Goal: Information Seeking & Learning: Check status

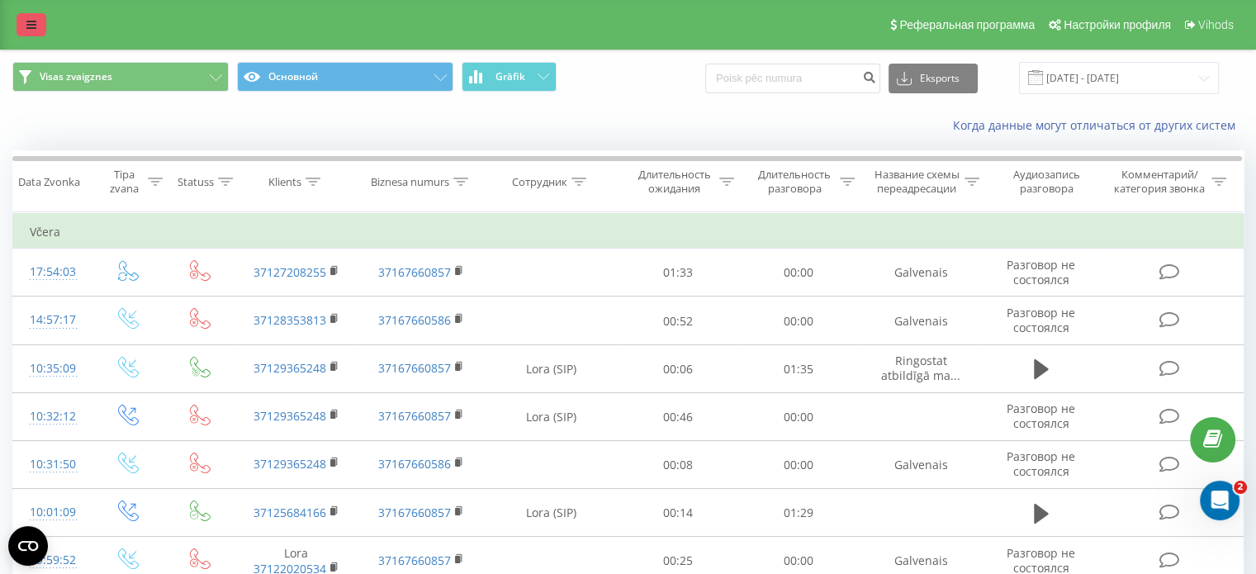
click at [23, 27] on link at bounding box center [32, 24] width 30 height 23
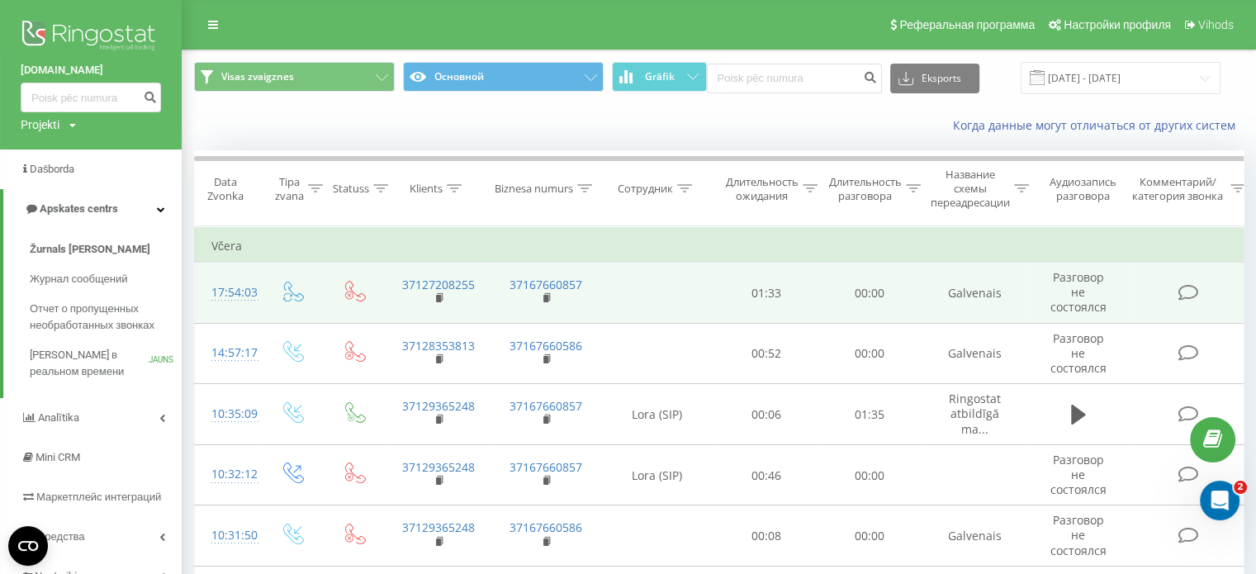
drag, startPoint x: 1097, startPoint y: 0, endPoint x: 1191, endPoint y: 266, distance: 282.3
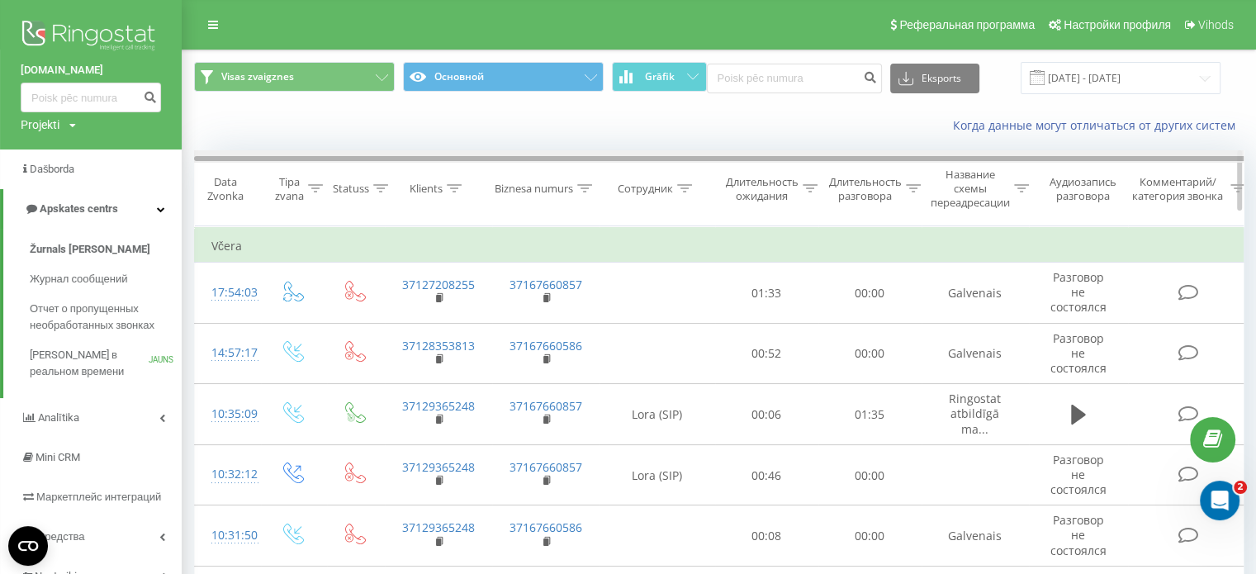
scroll to position [0, 7]
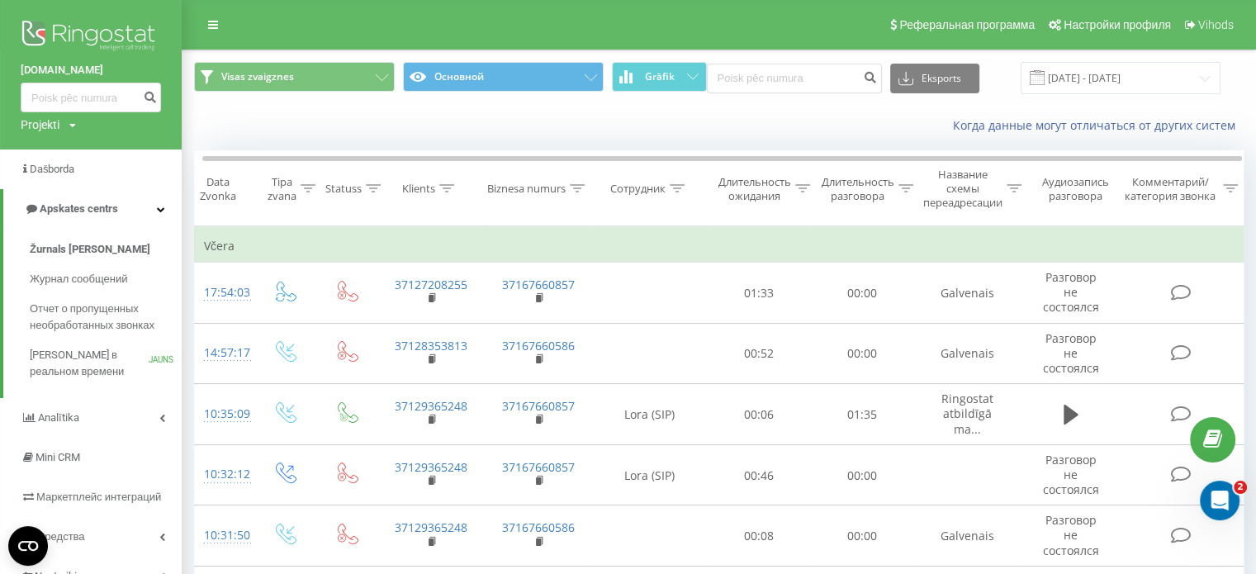
drag, startPoint x: 361, startPoint y: 154, endPoint x: 347, endPoint y: 128, distance: 29.9
drag, startPoint x: 347, startPoint y: 128, endPoint x: 84, endPoint y: 359, distance: 349.8
click at [84, 359] on font "[PERSON_NAME] в реальном времени" at bounding box center [81, 362] width 102 height 29
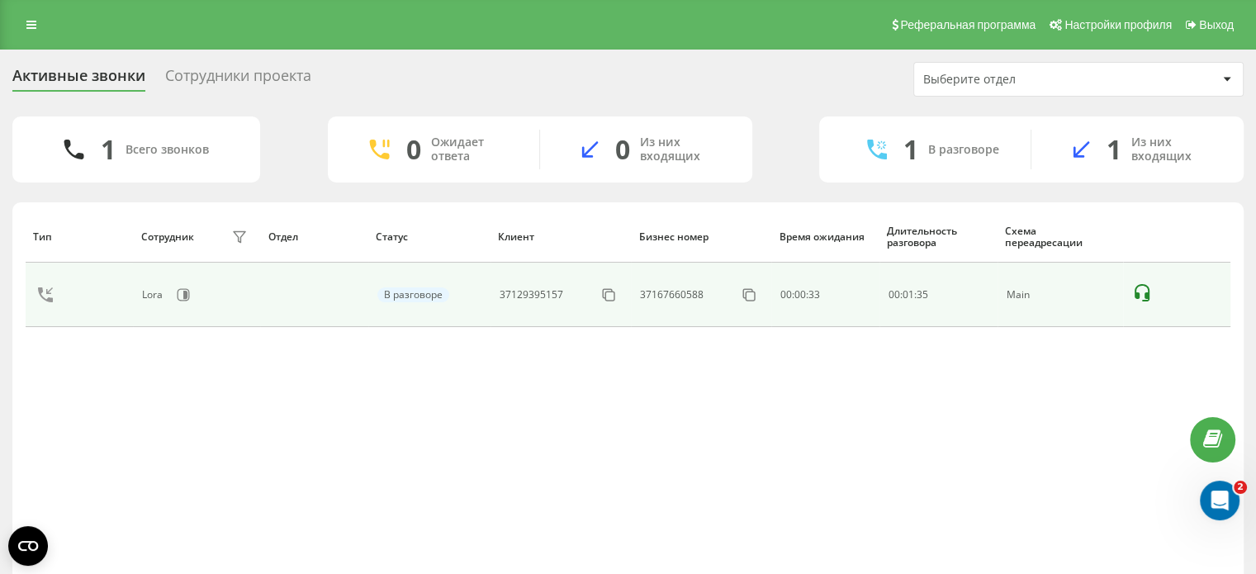
click at [128, 296] on td at bounding box center [79, 295] width 107 height 64
click at [1144, 291] on icon at bounding box center [1142, 293] width 20 height 20
click at [1143, 287] on icon at bounding box center [1142, 293] width 20 height 20
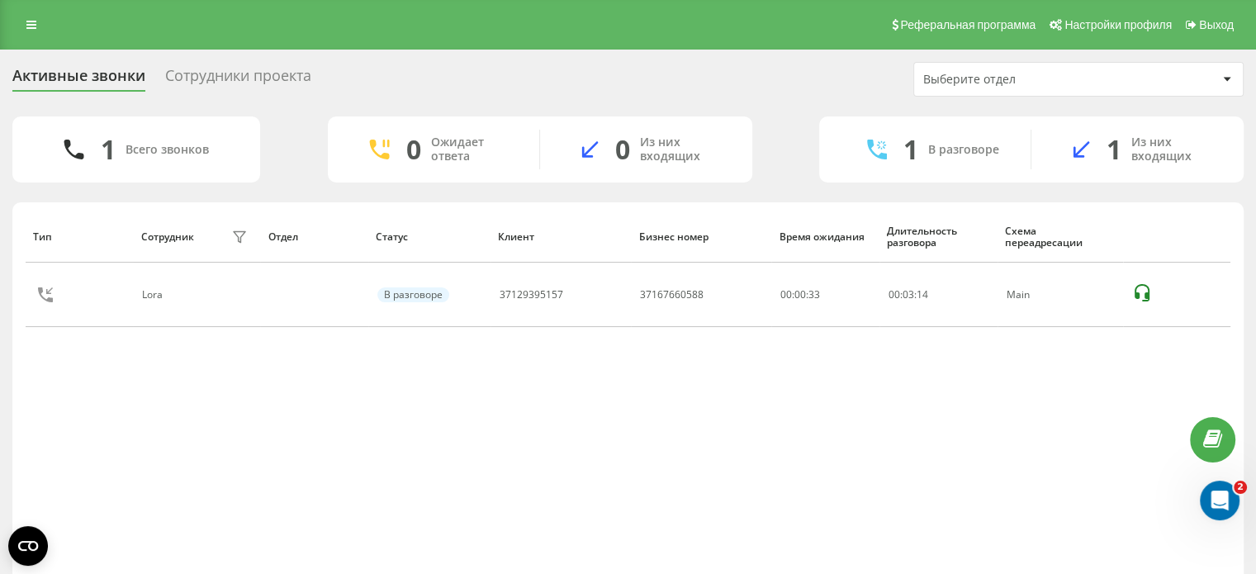
click at [1220, 77] on div at bounding box center [1226, 79] width 19 height 20
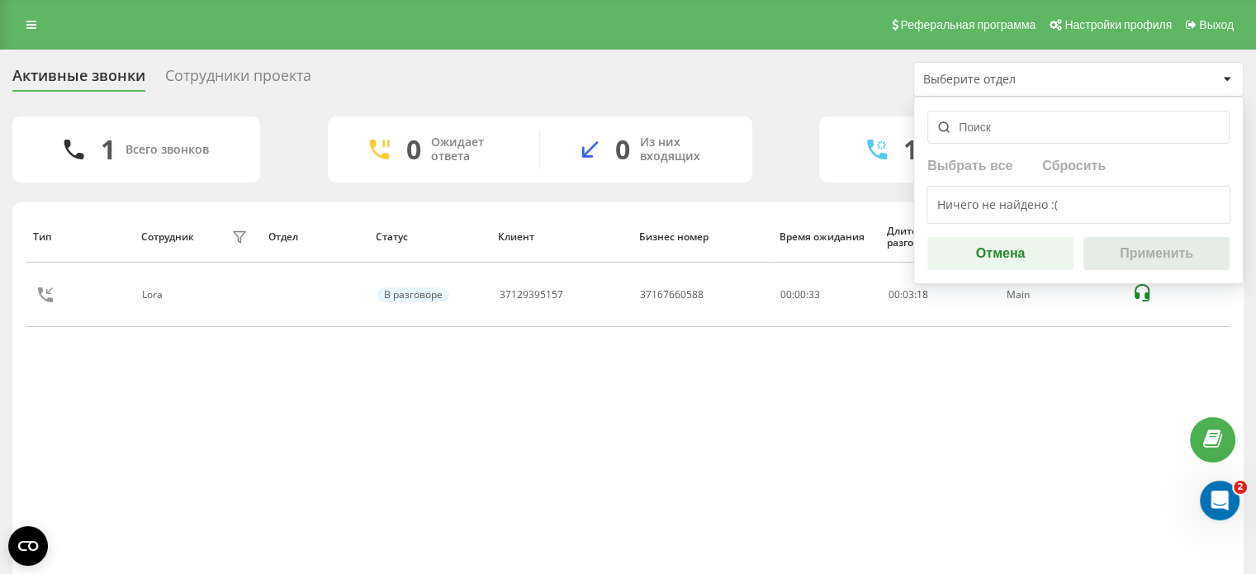
click at [1220, 77] on div at bounding box center [1226, 79] width 19 height 20
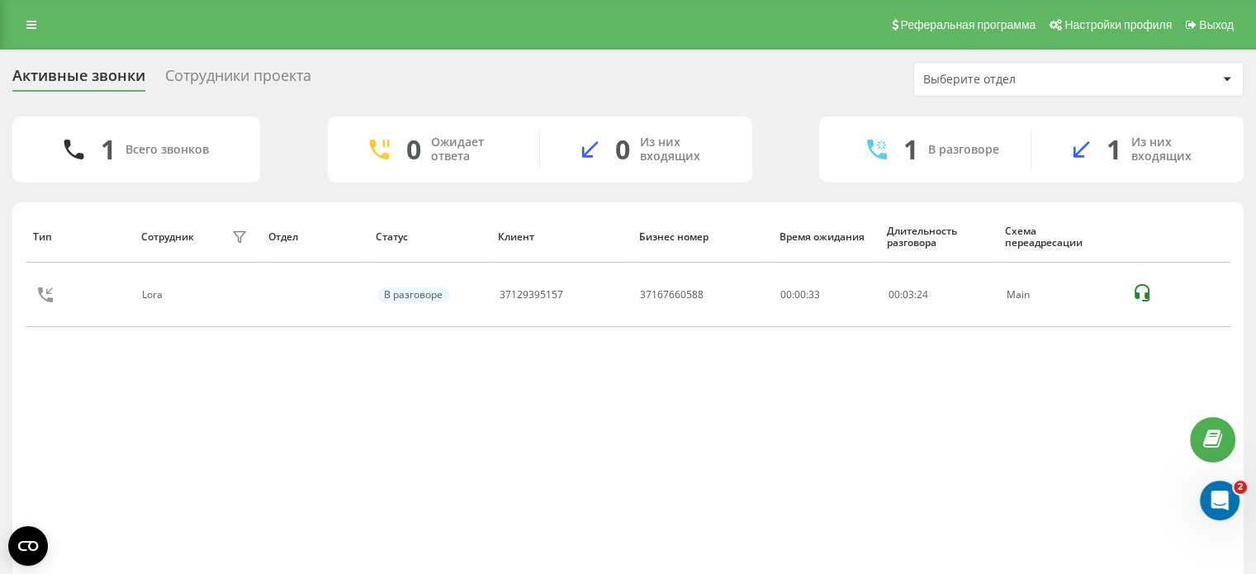
click at [382, 144] on icon at bounding box center [379, 150] width 20 height 20
click at [234, 78] on div "Сотрудники проекта" at bounding box center [238, 80] width 146 height 26
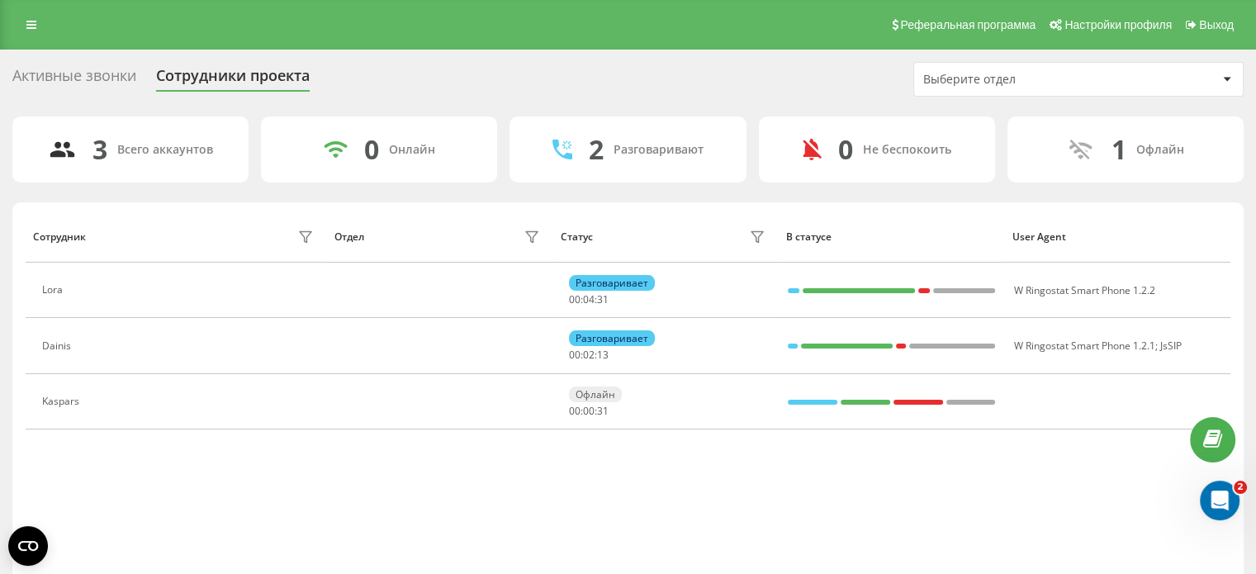
click at [105, 77] on div "Активные звонки" at bounding box center [74, 80] width 124 height 26
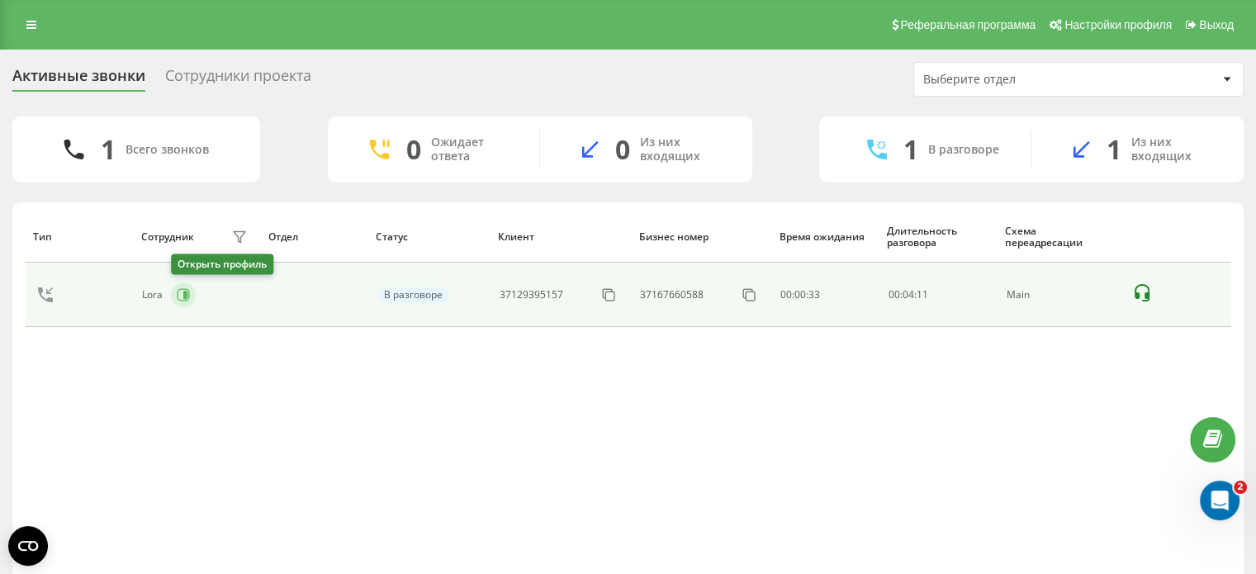
click at [182, 292] on icon at bounding box center [183, 294] width 13 height 13
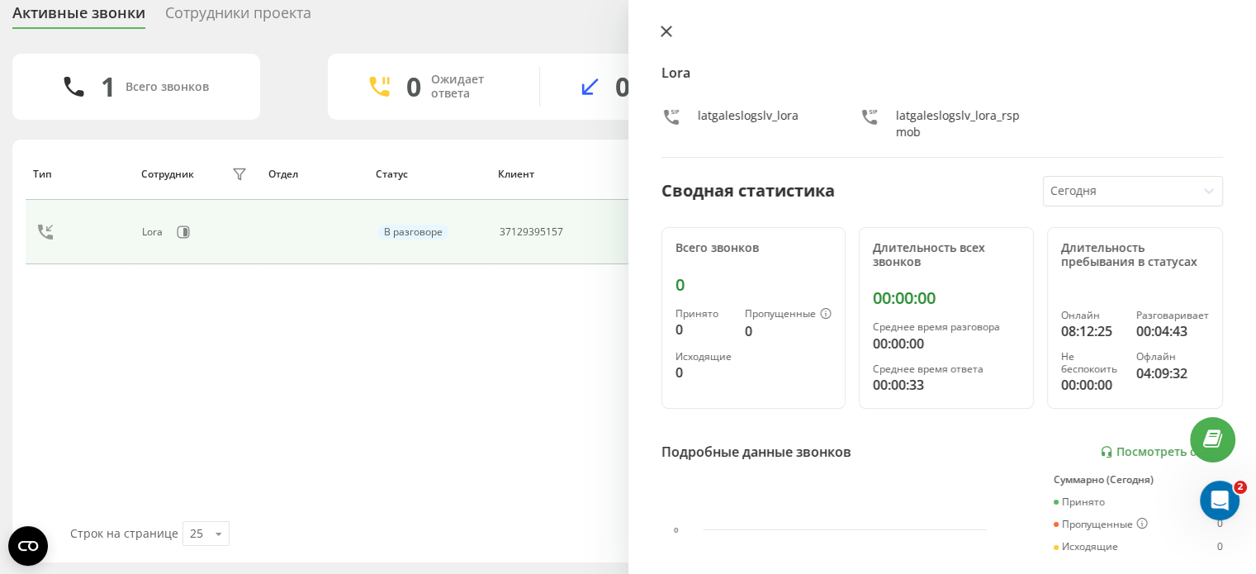
click at [666, 27] on icon at bounding box center [667, 32] width 12 height 12
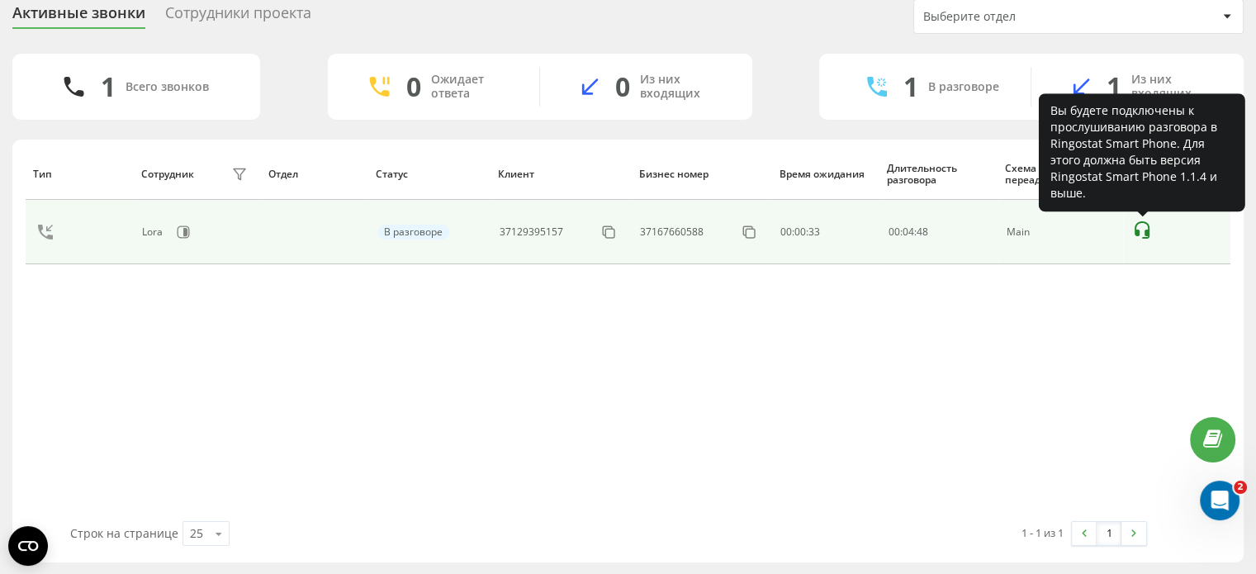
click at [1145, 234] on icon at bounding box center [1141, 229] width 15 height 17
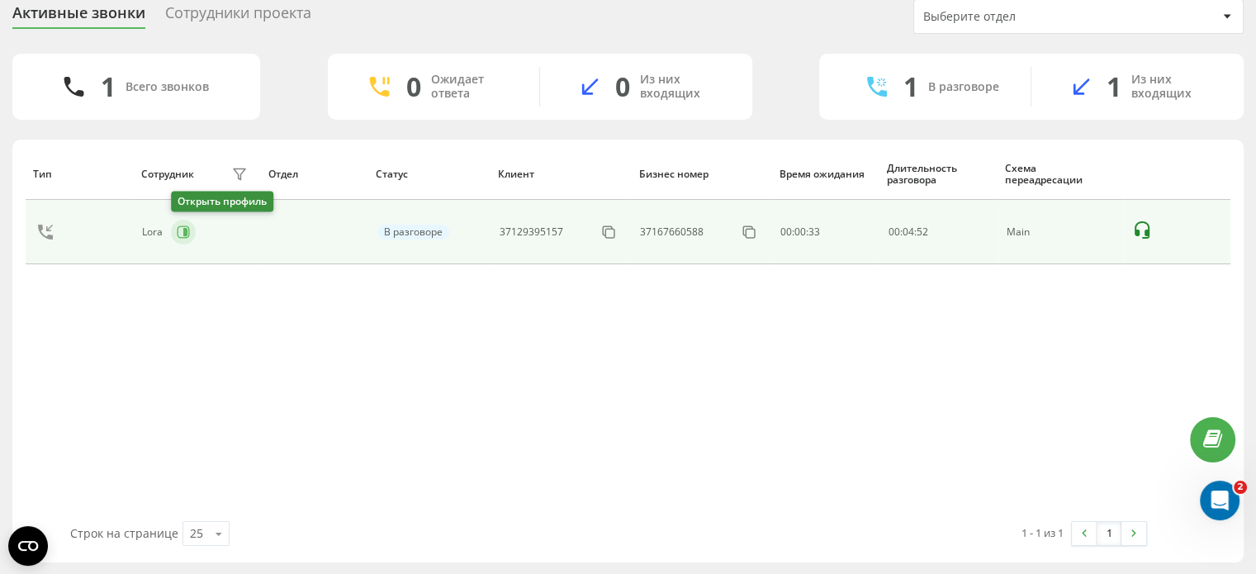
click at [188, 230] on icon at bounding box center [183, 231] width 13 height 13
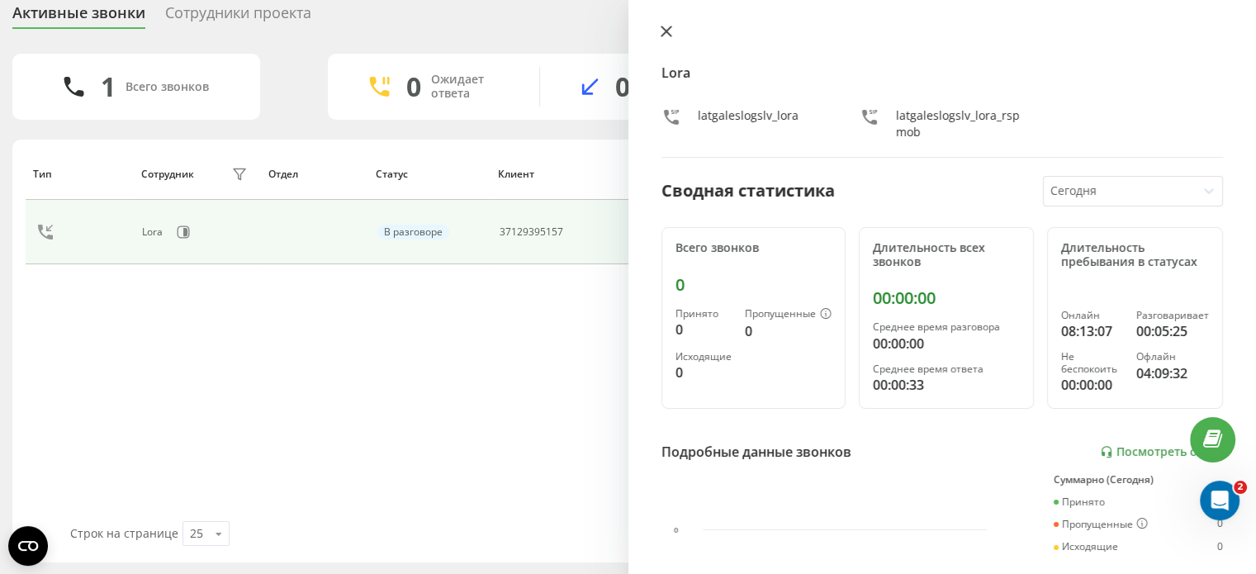
click at [664, 31] on icon at bounding box center [667, 32] width 12 height 12
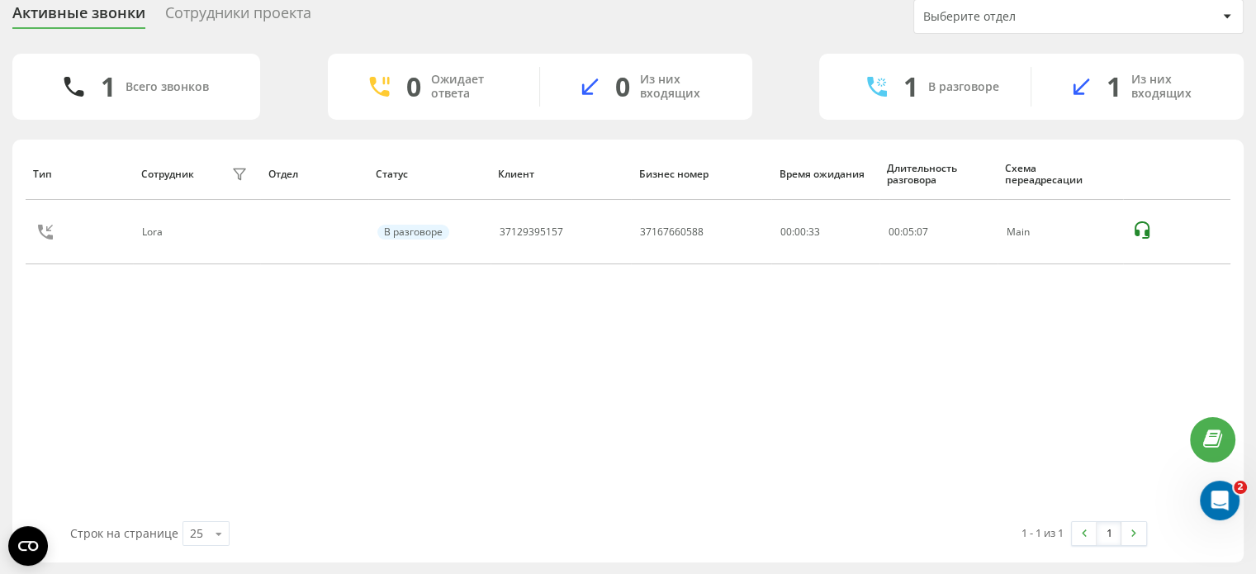
click at [192, 85] on div "Всего звонков" at bounding box center [167, 87] width 83 height 14
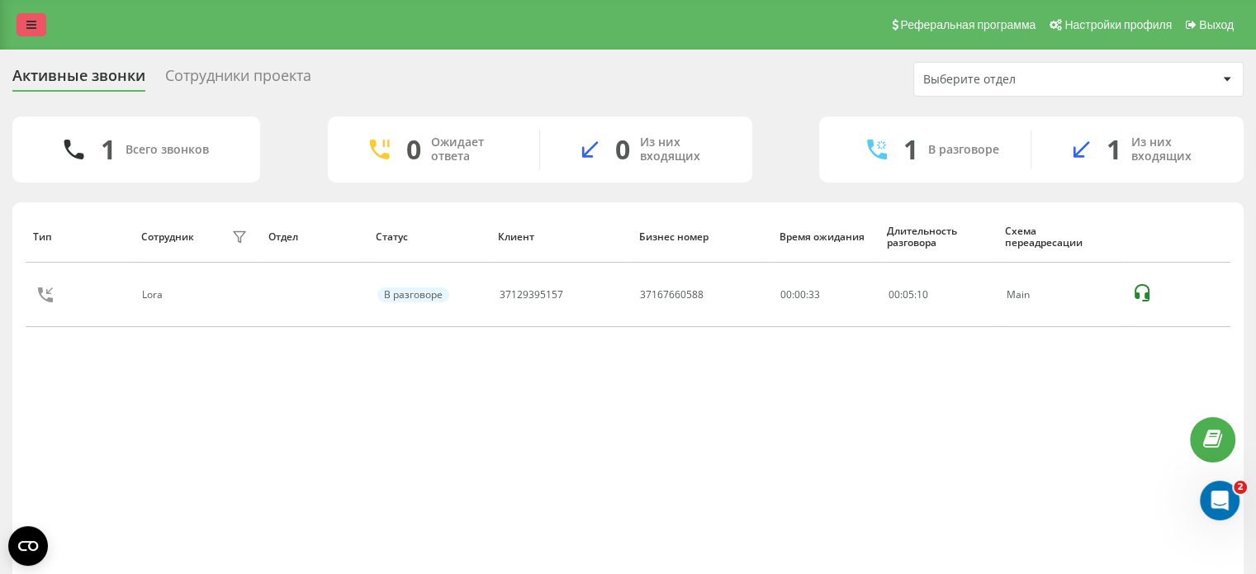
click at [30, 21] on icon at bounding box center [31, 25] width 10 height 12
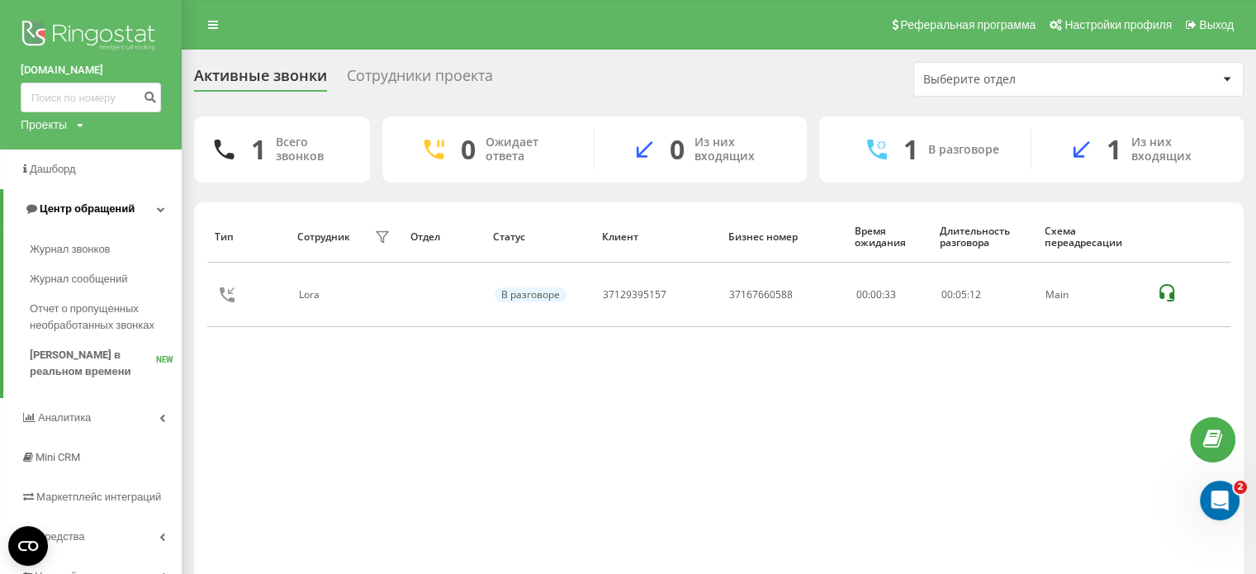
click at [78, 204] on span "Центр обращений" at bounding box center [87, 208] width 95 height 12
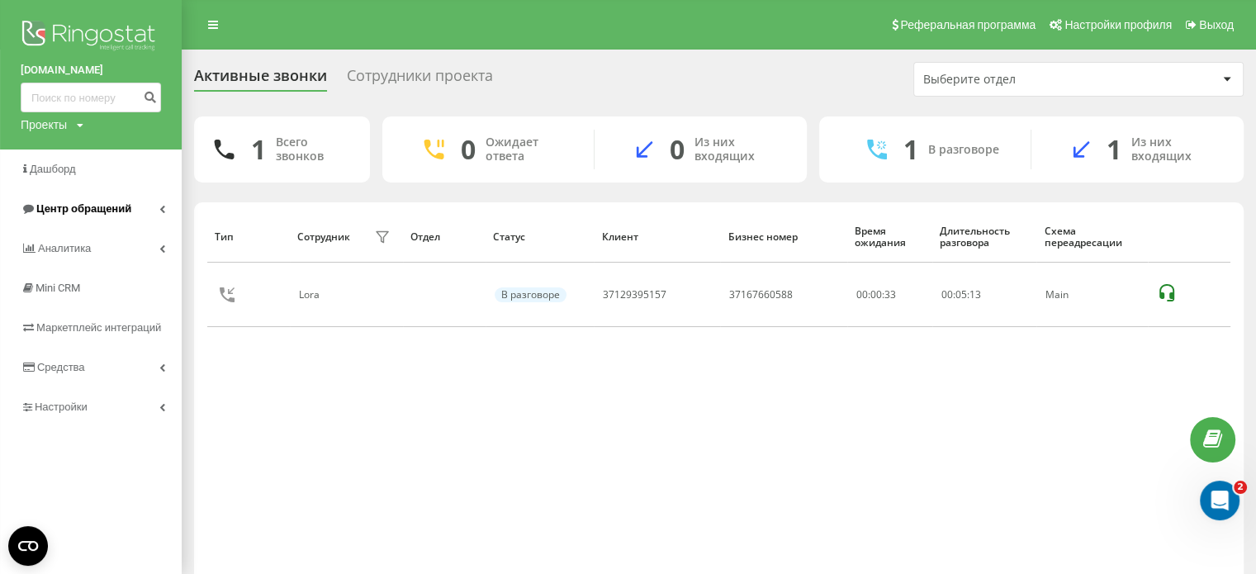
click at [78, 204] on span "Центр обращений" at bounding box center [83, 208] width 95 height 12
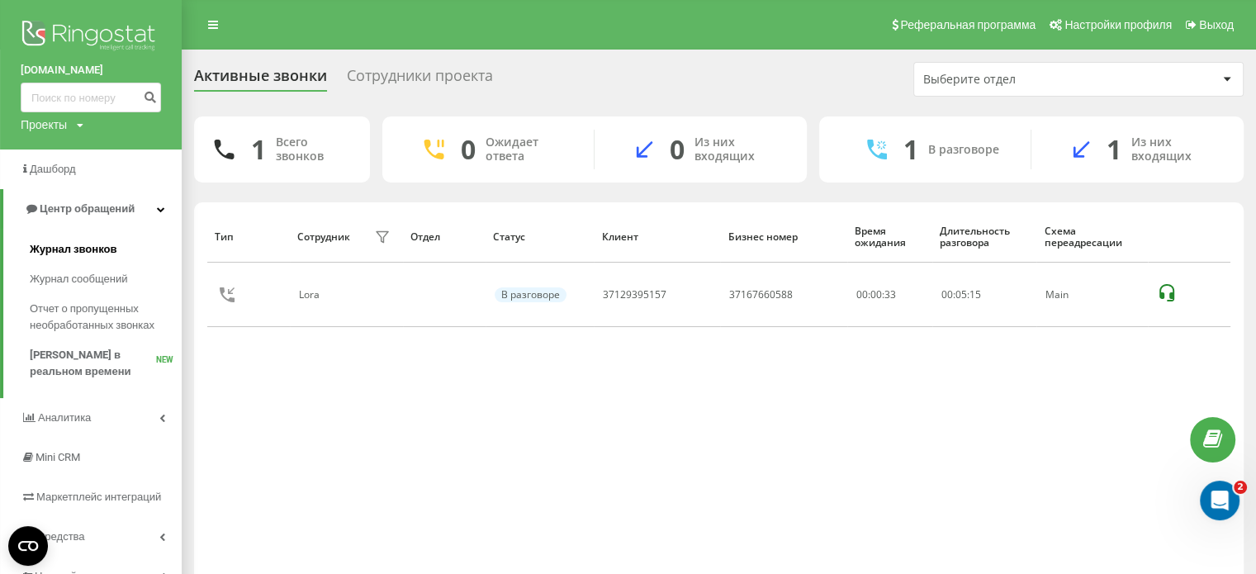
click at [72, 257] on span "Журнал звонков" at bounding box center [73, 249] width 87 height 17
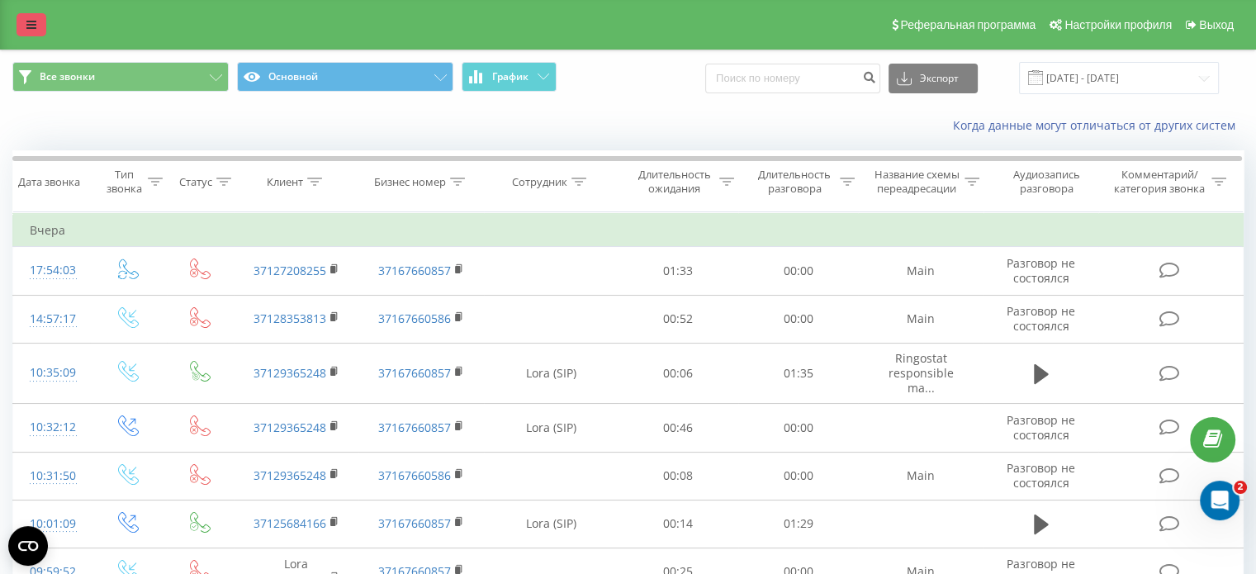
click at [24, 17] on link at bounding box center [32, 24] width 30 height 23
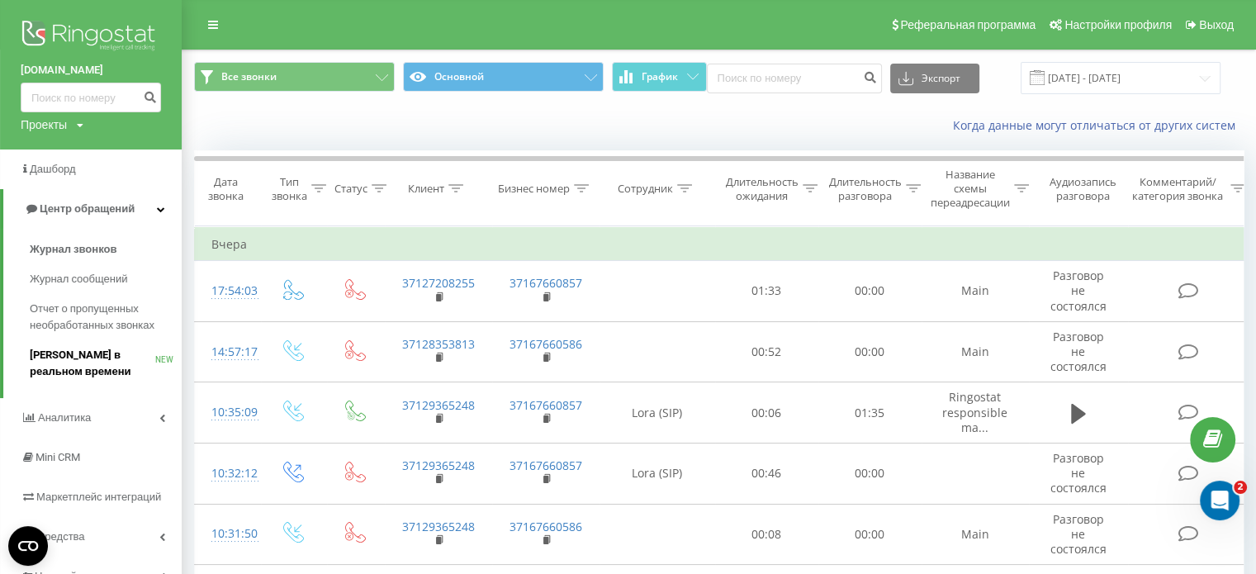
click at [52, 377] on span "[PERSON_NAME] в реальном времени" at bounding box center [93, 363] width 126 height 33
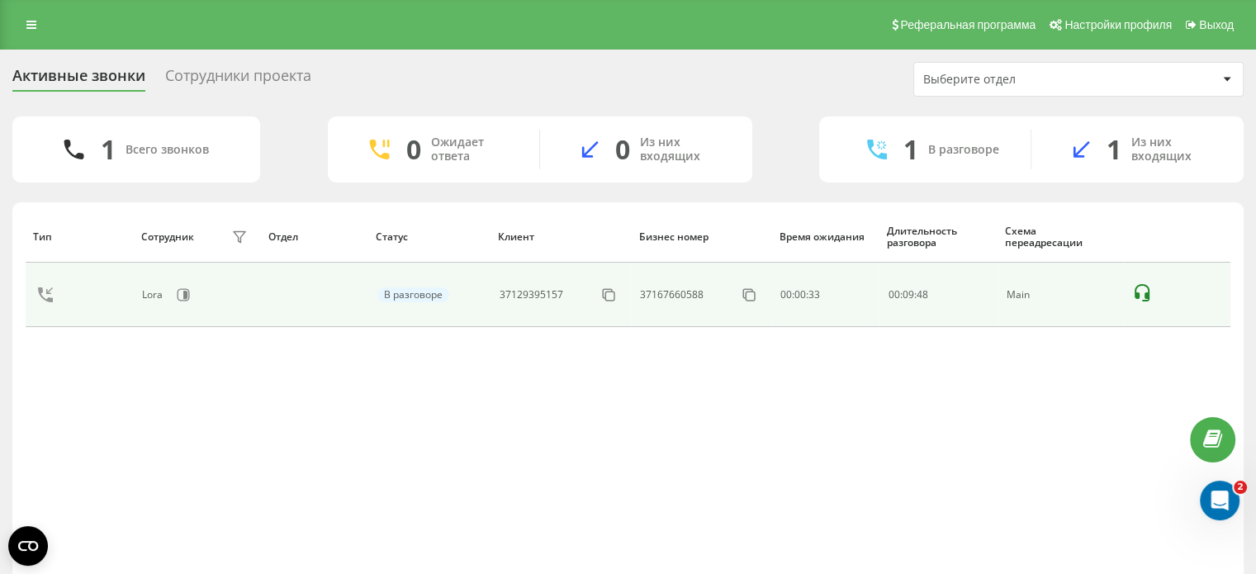
click at [1142, 296] on icon at bounding box center [1142, 293] width 20 height 20
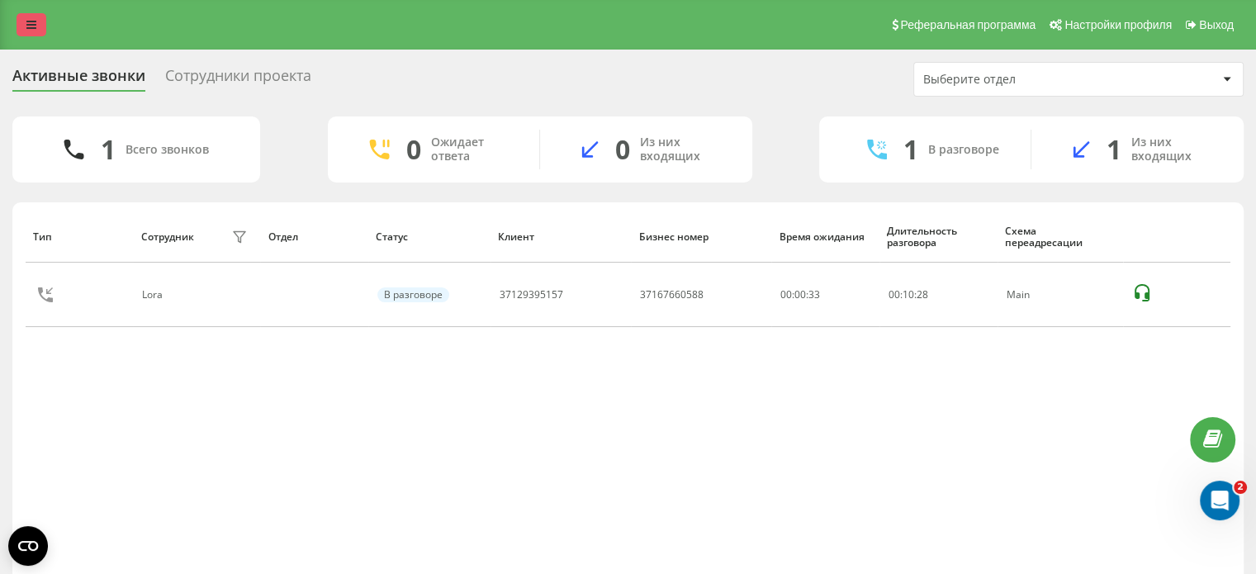
click at [30, 17] on link at bounding box center [32, 24] width 30 height 23
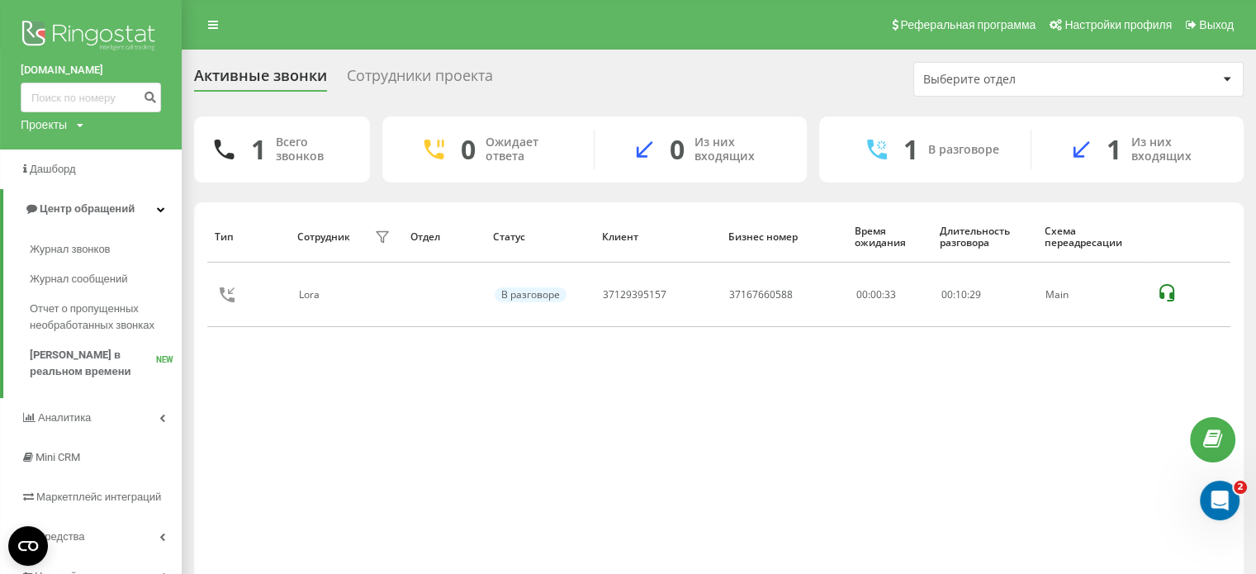
click at [51, 37] on img at bounding box center [91, 37] width 140 height 41
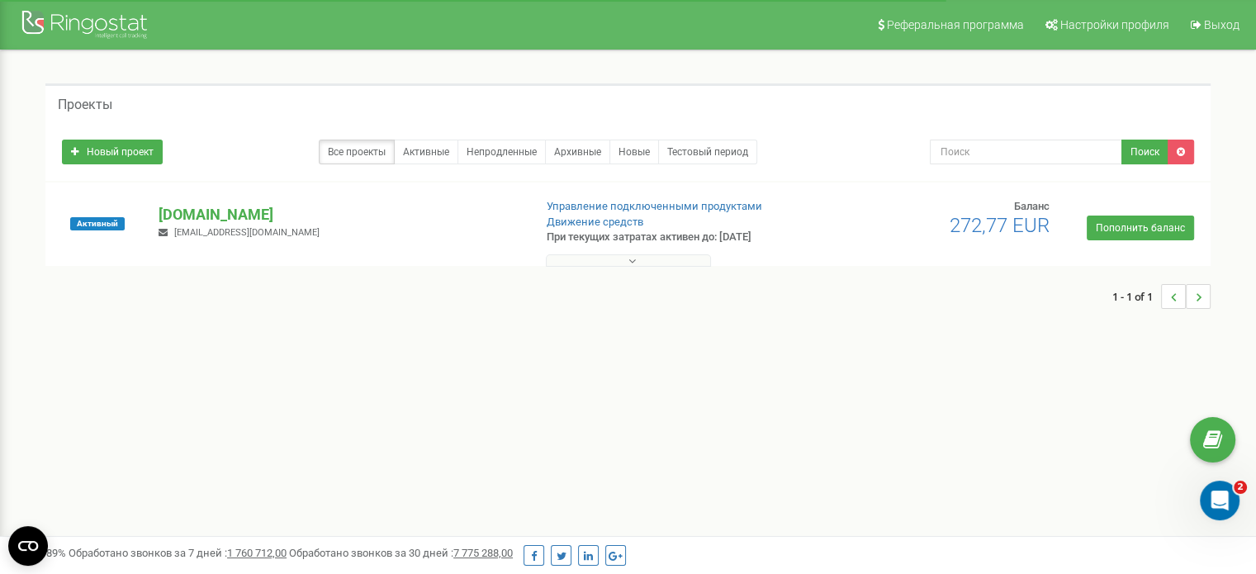
click at [660, 261] on button at bounding box center [628, 260] width 165 height 12
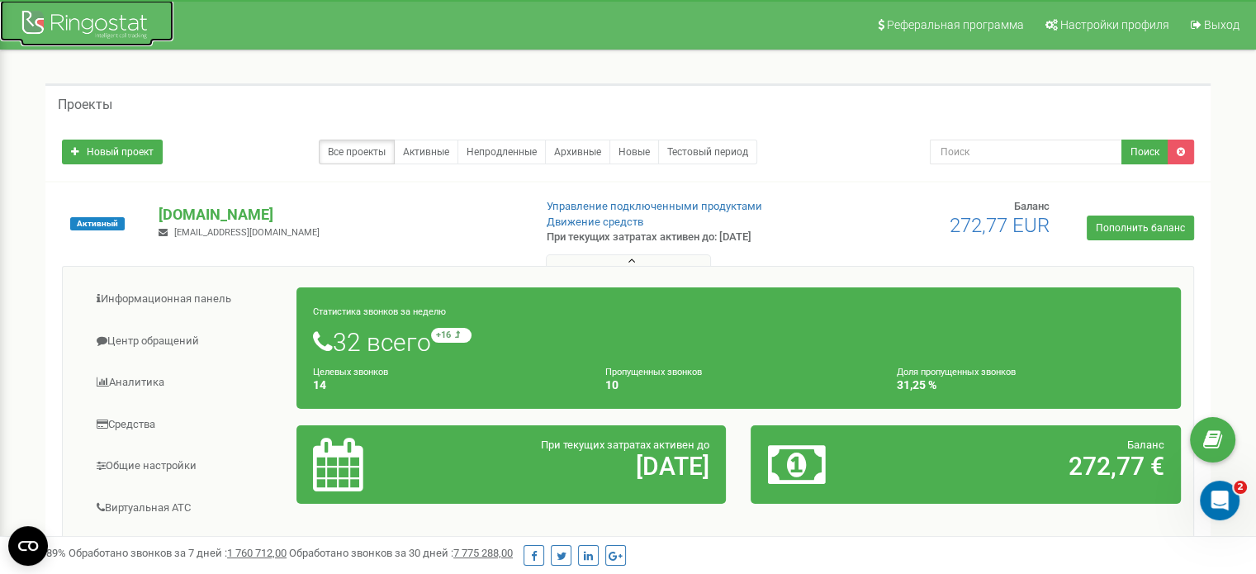
click at [82, 24] on div at bounding box center [87, 27] width 132 height 40
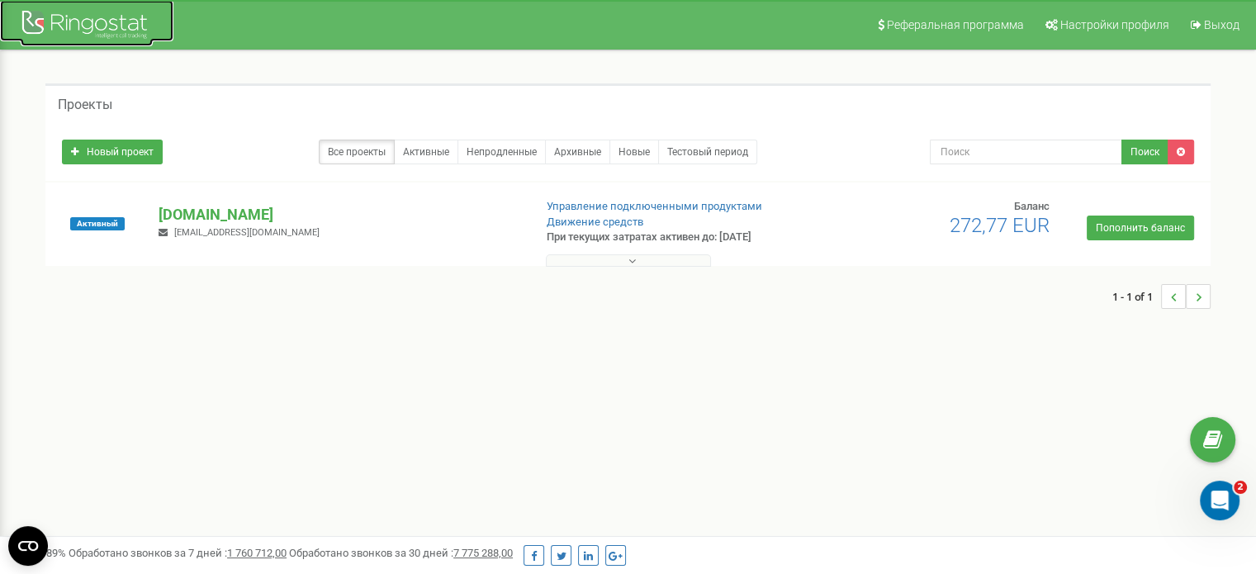
click at [67, 17] on div at bounding box center [87, 27] width 132 height 40
